Goal: Check status: Check status

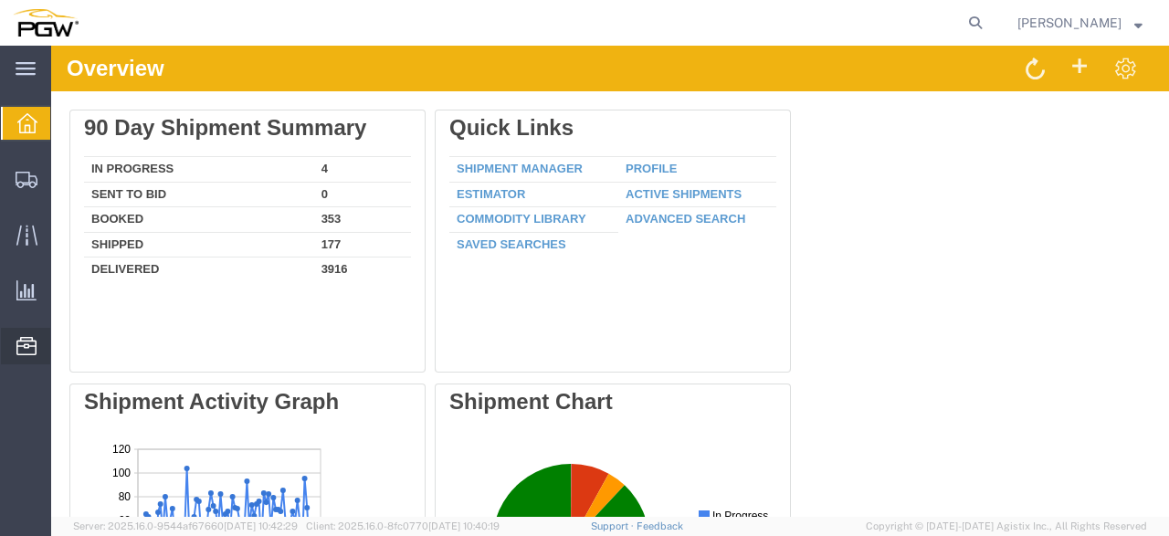
click at [30, 346] on icon at bounding box center [26, 346] width 20 height 18
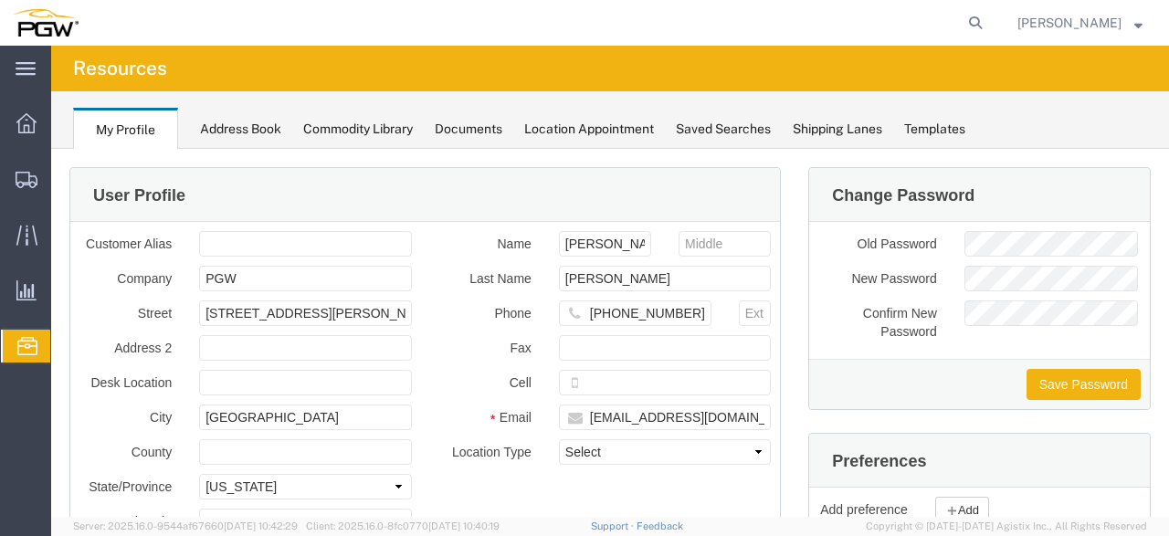
click at [0, 0] on span "Location Appointment" at bounding box center [0, 0] width 0 height 0
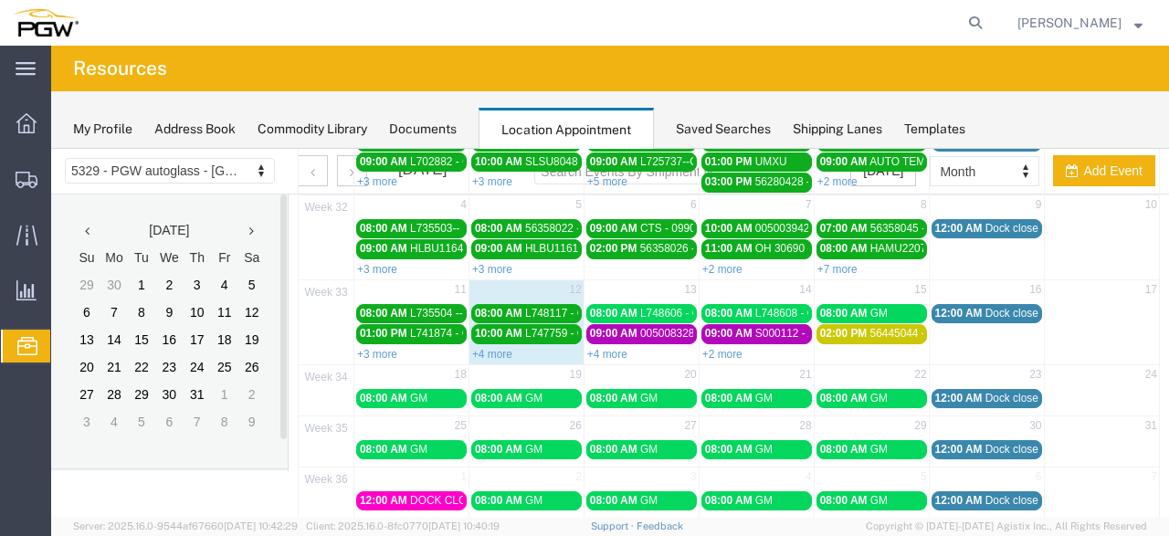
scroll to position [181, 0]
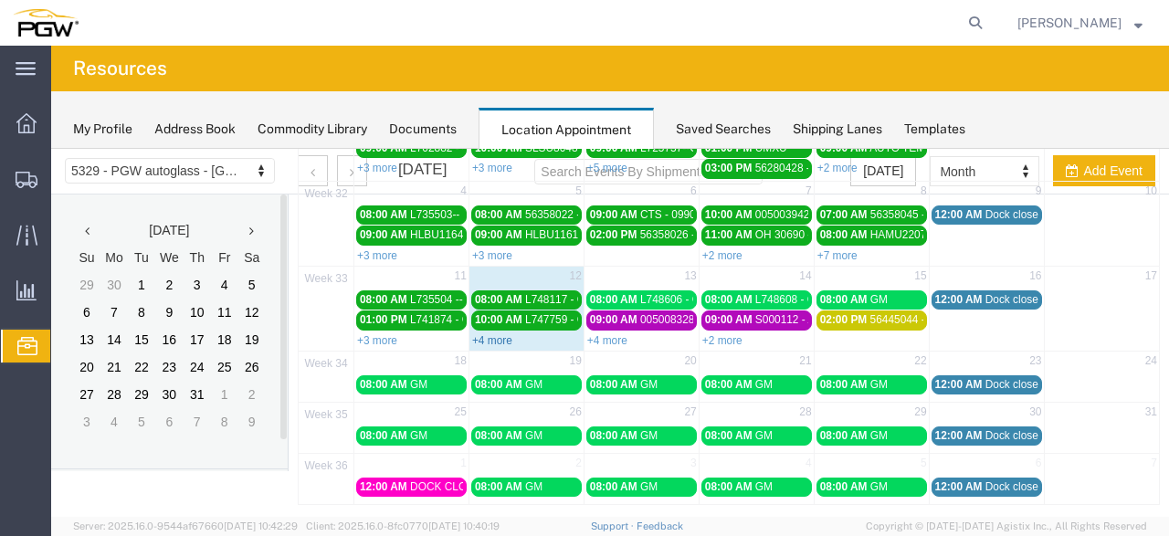
click at [489, 334] on link "+4 more" at bounding box center [492, 340] width 40 height 13
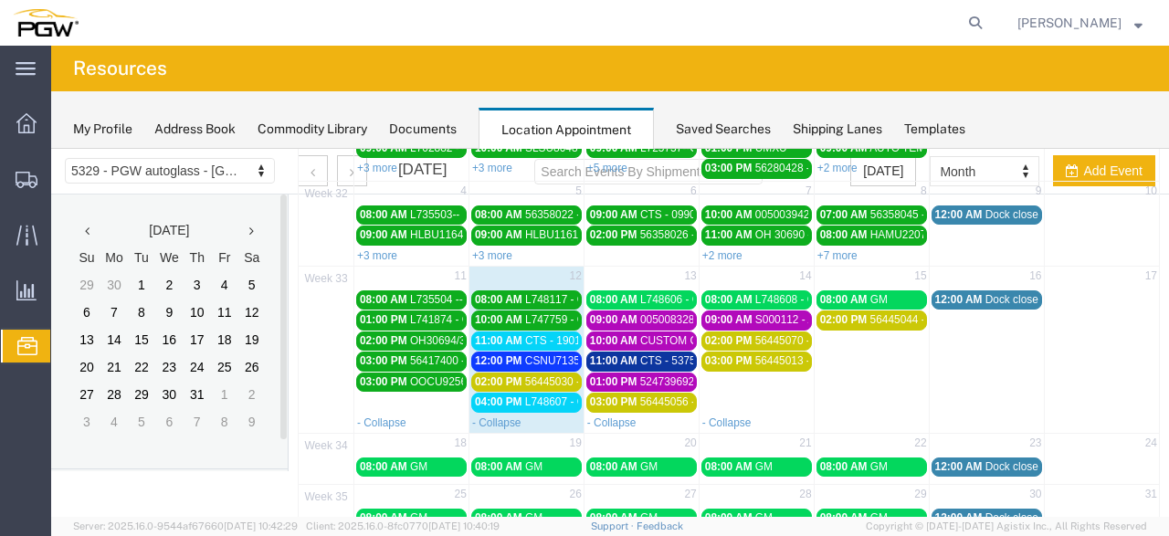
click at [264, 173] on body "Location Scheduling 5329 - PGW autoglass - [GEOGRAPHIC_DATA] 5329 - PGW autogla…" at bounding box center [610, 121] width 1118 height 306
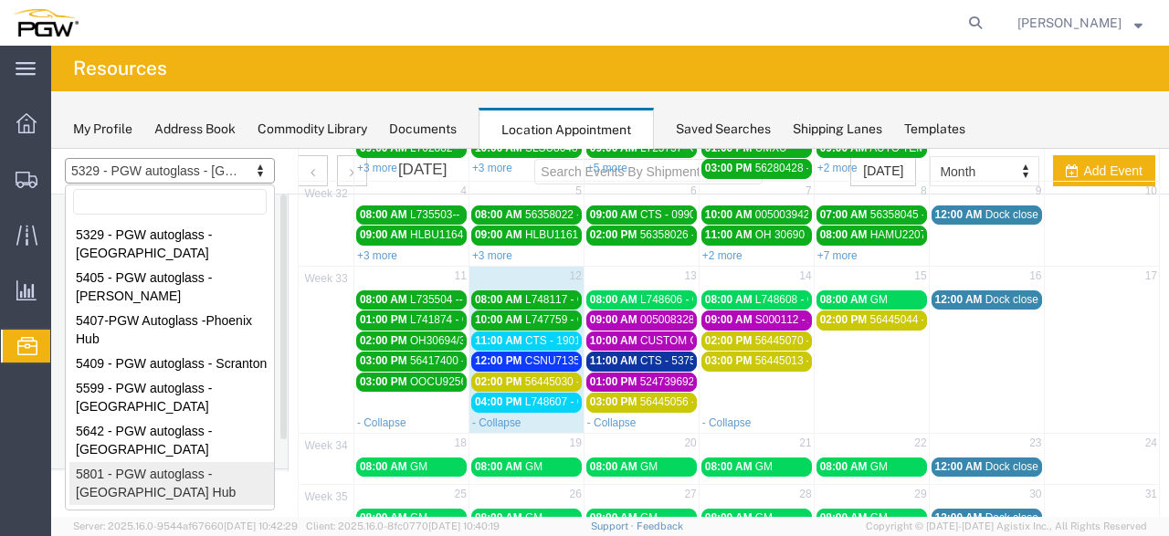
select select "62891"
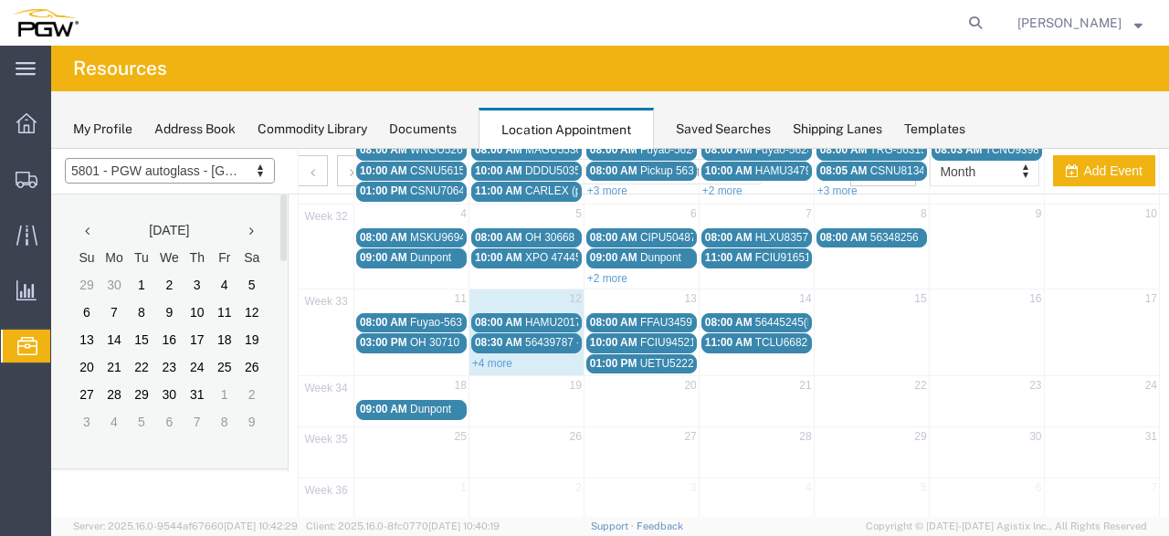
scroll to position [162, 0]
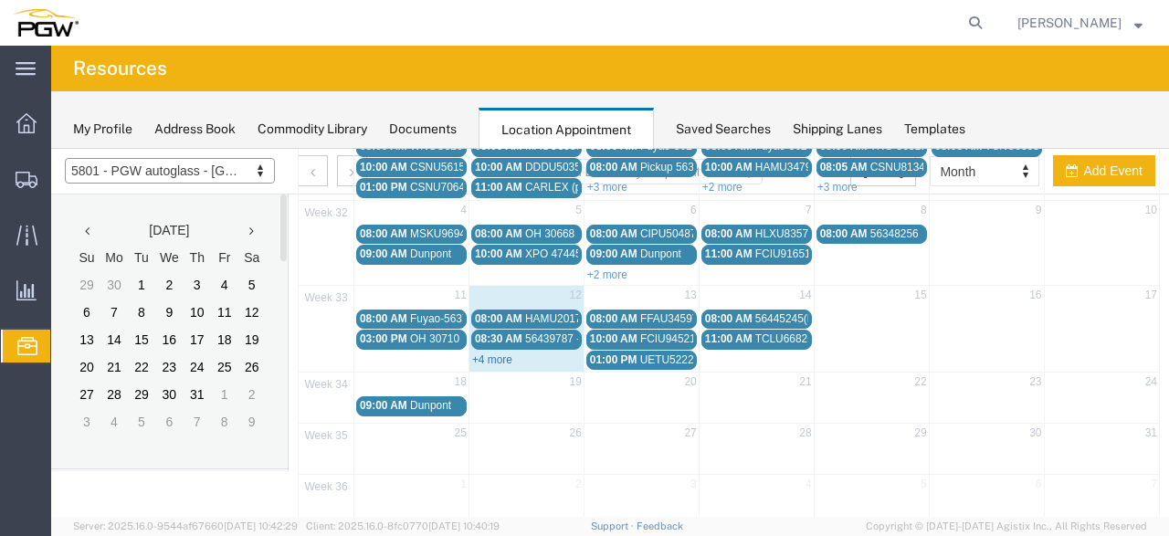
click at [493, 354] on link "+4 more" at bounding box center [492, 360] width 40 height 13
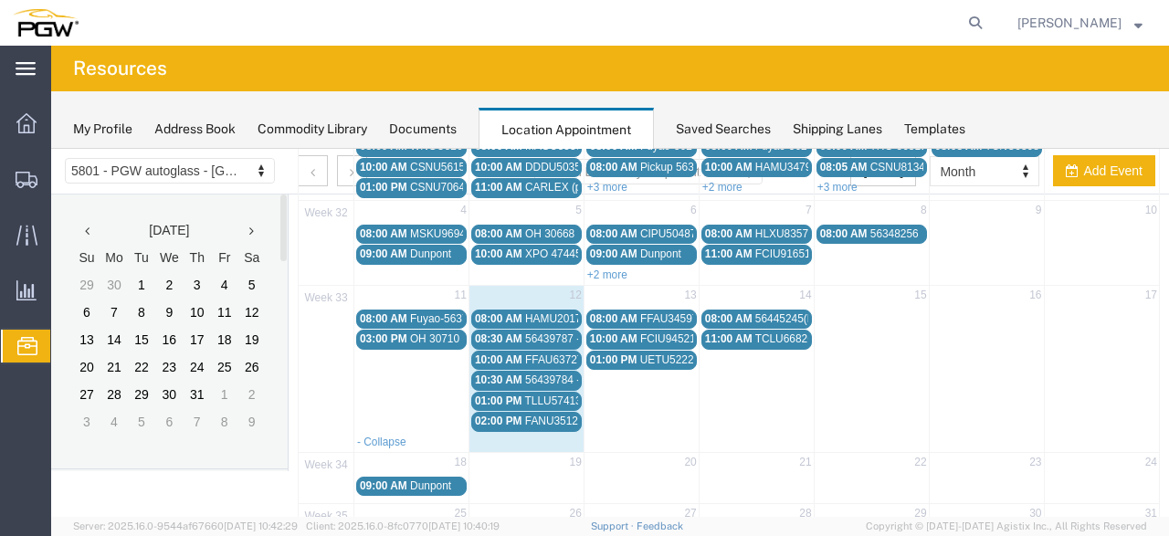
click at [36, 65] on icon at bounding box center [26, 69] width 20 height 14
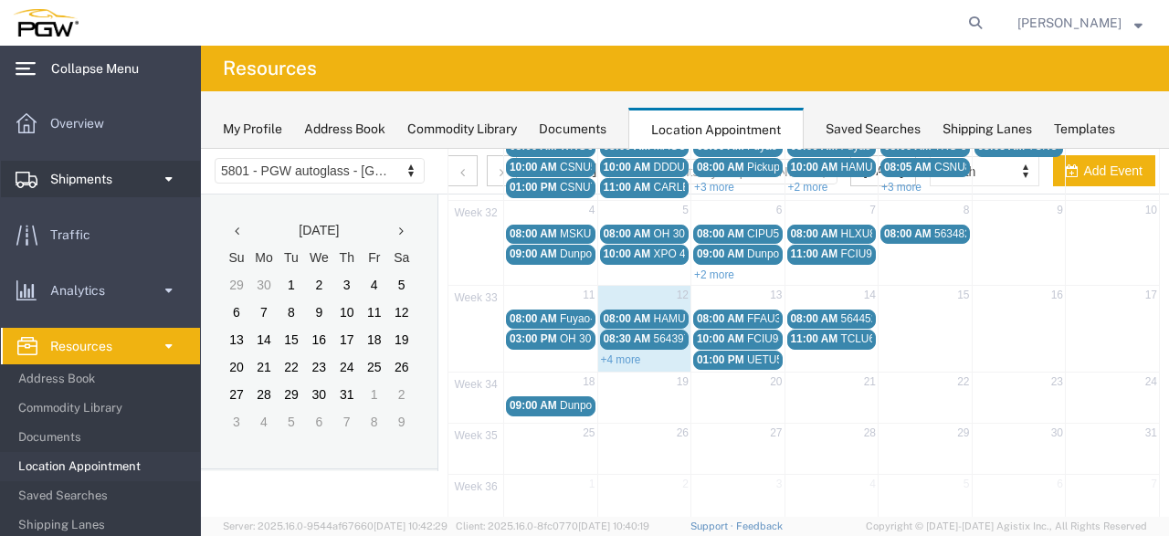
click at [62, 182] on span "Shipments" at bounding box center [87, 179] width 75 height 37
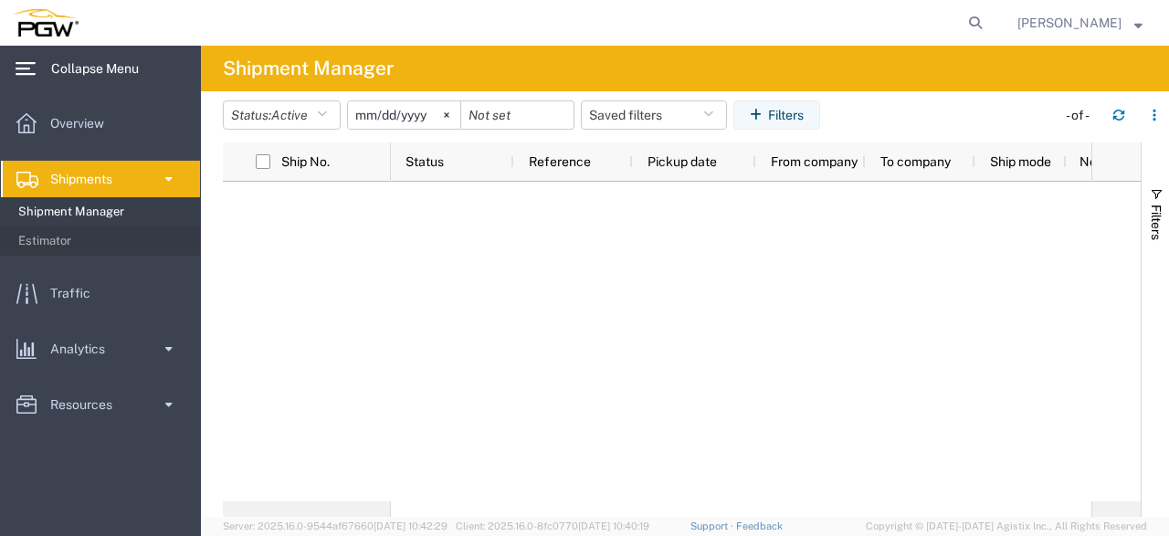
click at [87, 177] on span "Shipments" at bounding box center [87, 179] width 75 height 37
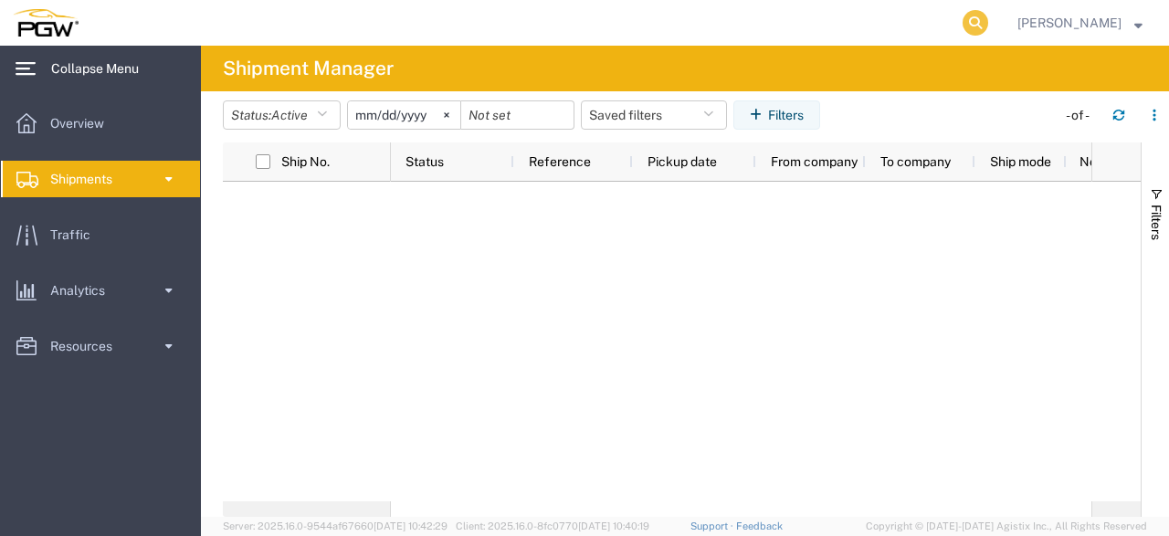
click at [988, 19] on icon at bounding box center [976, 23] width 26 height 26
click at [586, 28] on input "search" at bounding box center [684, 23] width 555 height 44
drag, startPoint x: 560, startPoint y: 26, endPoint x: 179, endPoint y: 32, distance: 380.9
click at [407, 32] on input "666722" at bounding box center [684, 23] width 555 height 44
type input "666722"
